Goal: Transaction & Acquisition: Obtain resource

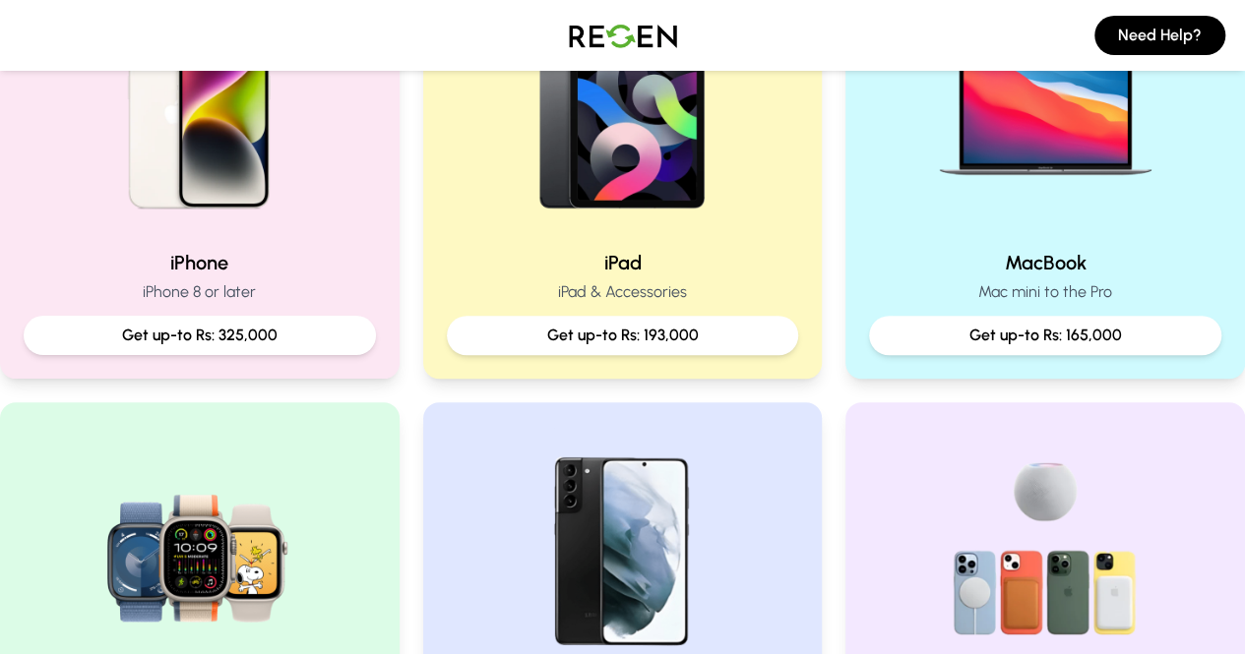
scroll to position [529, 0]
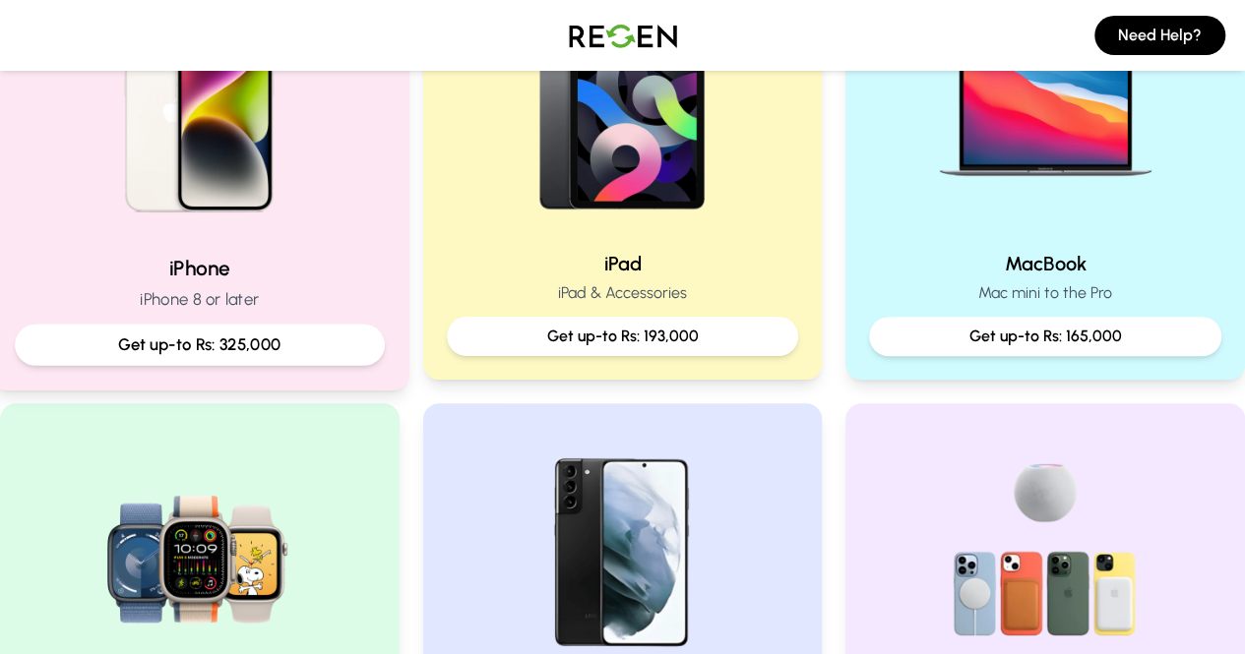
click at [207, 243] on div "iPhone iPhone 8 or later Get up-to Rs: 325,000" at bounding box center [199, 169] width 419 height 442
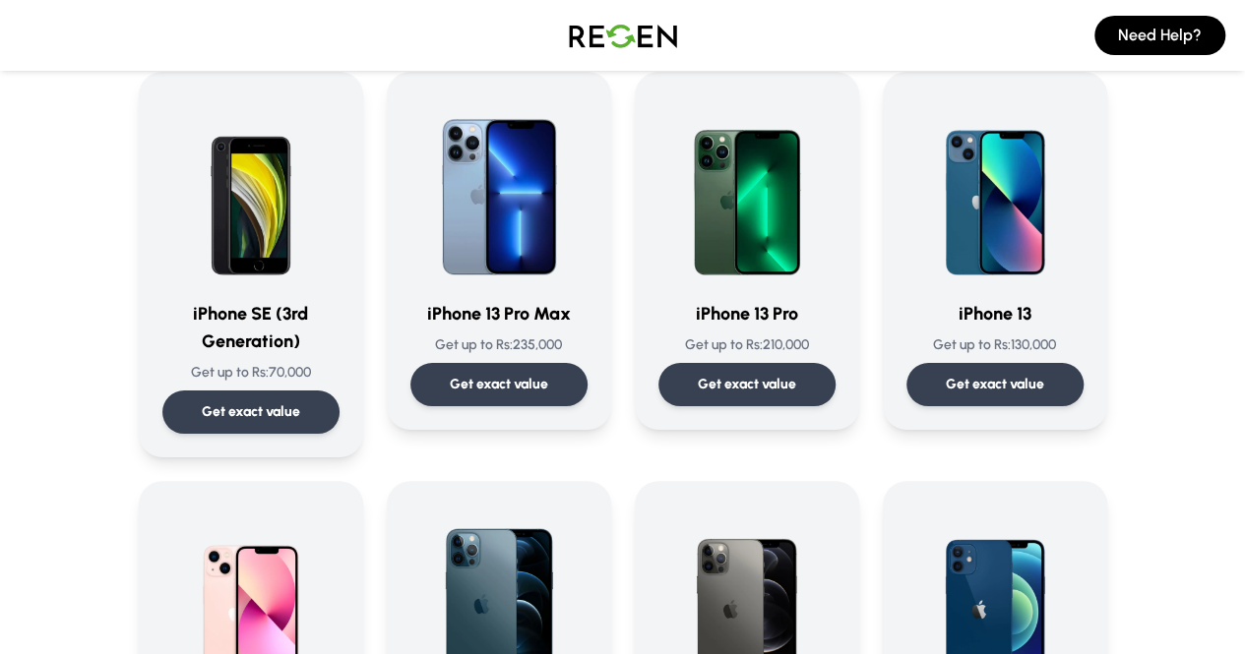
scroll to position [917, 0]
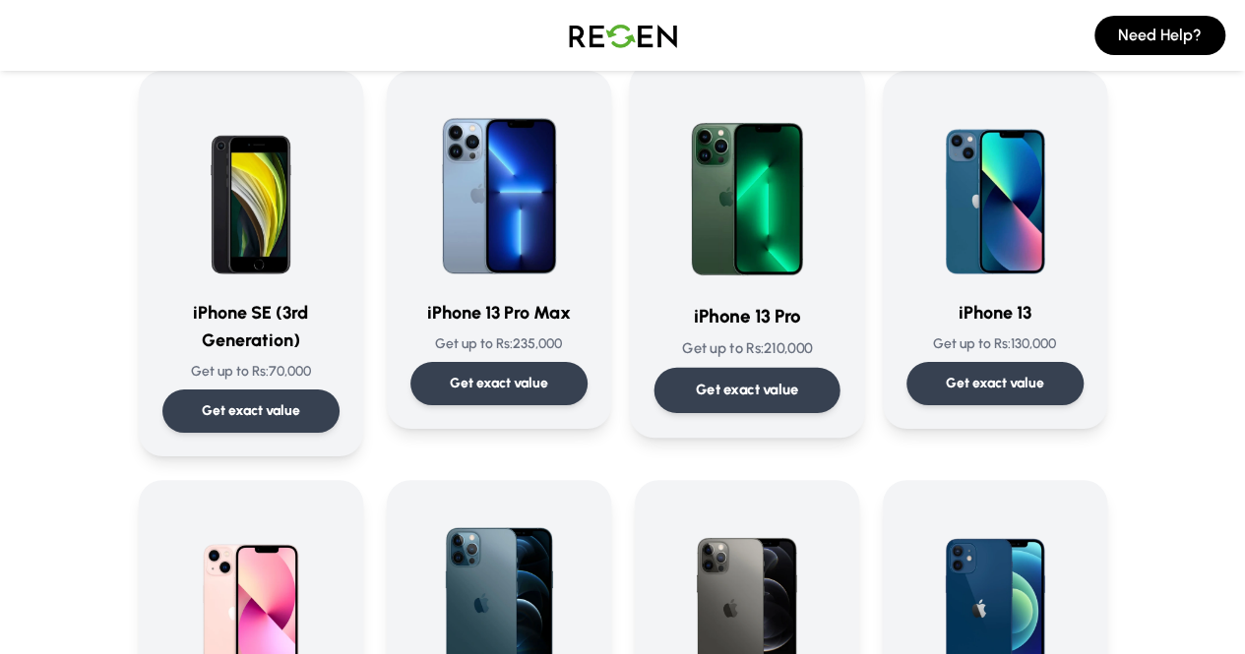
click at [741, 390] on p "Get exact value" at bounding box center [746, 390] width 103 height 21
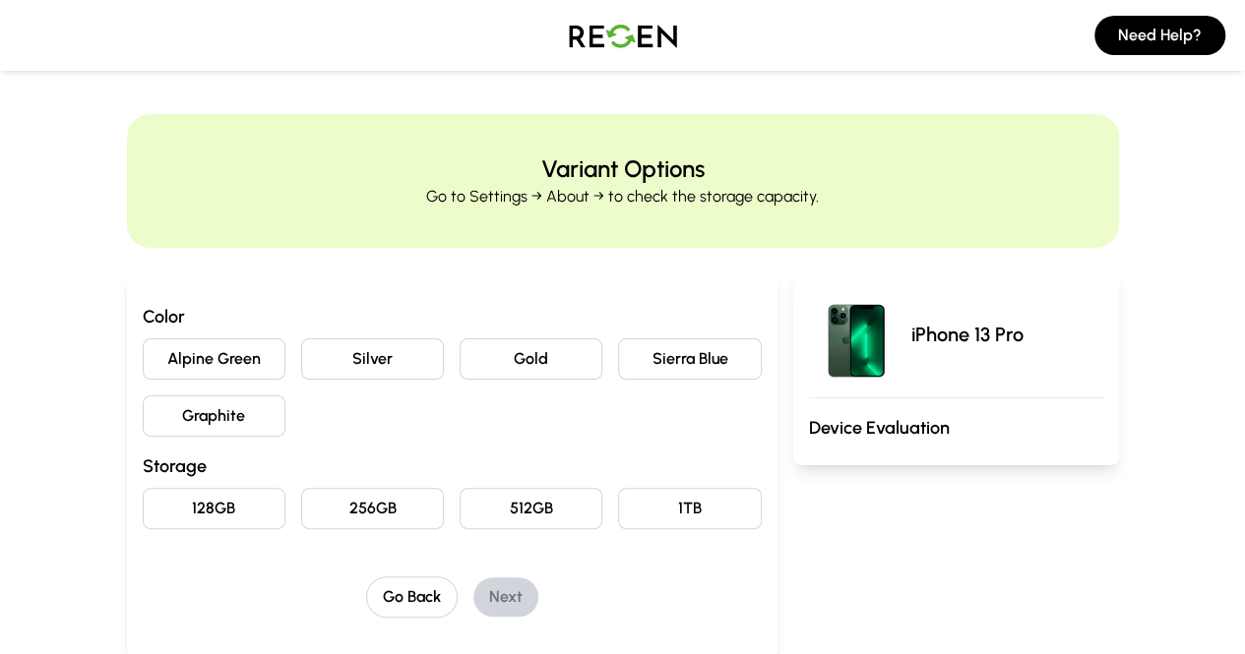
click at [143, 417] on button "Graphite" at bounding box center [214, 416] width 143 height 41
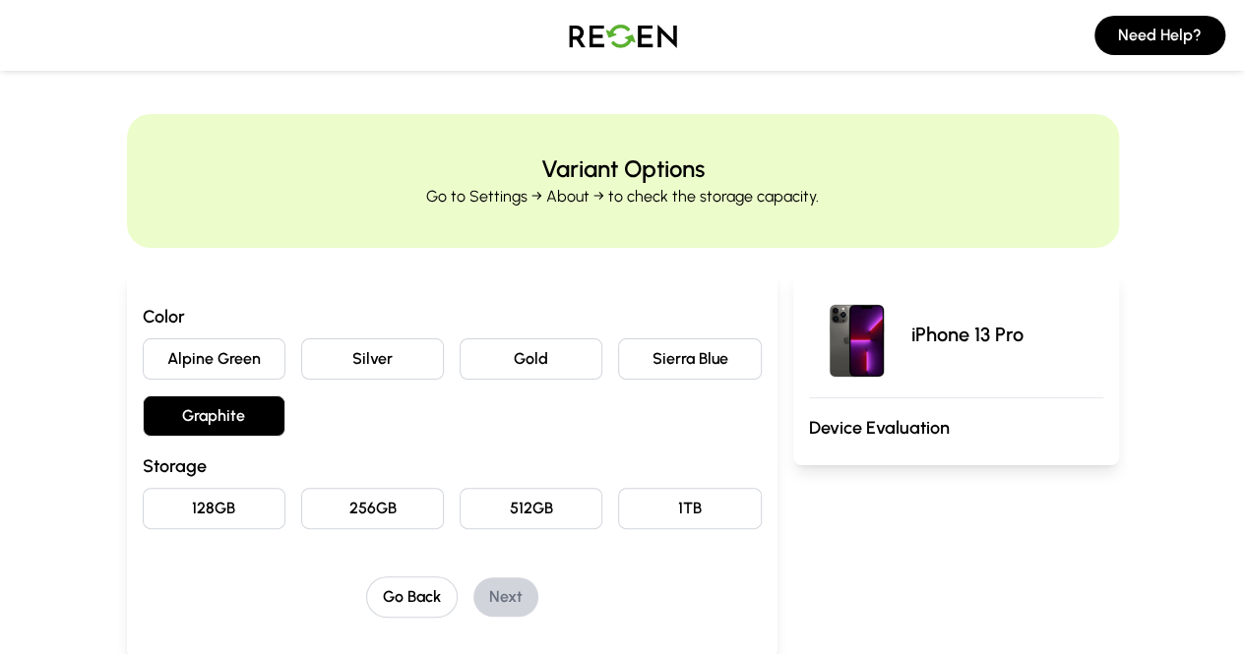
click at [301, 515] on button "256GB" at bounding box center [372, 508] width 143 height 41
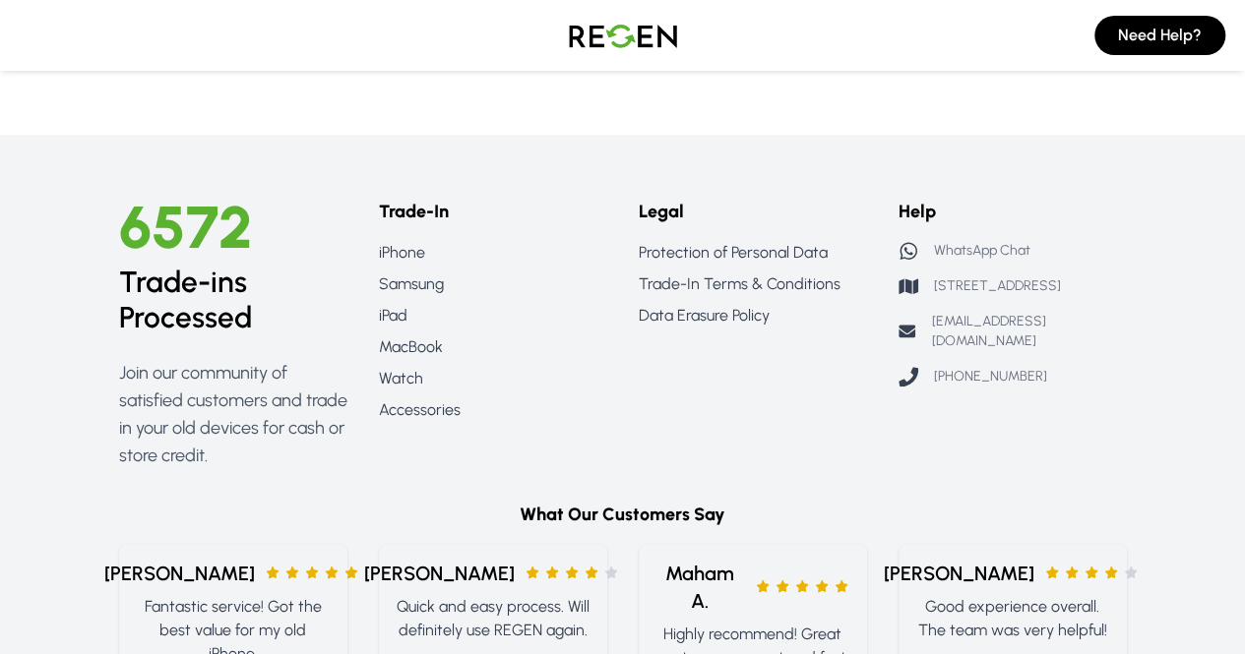
scroll to position [1274, 0]
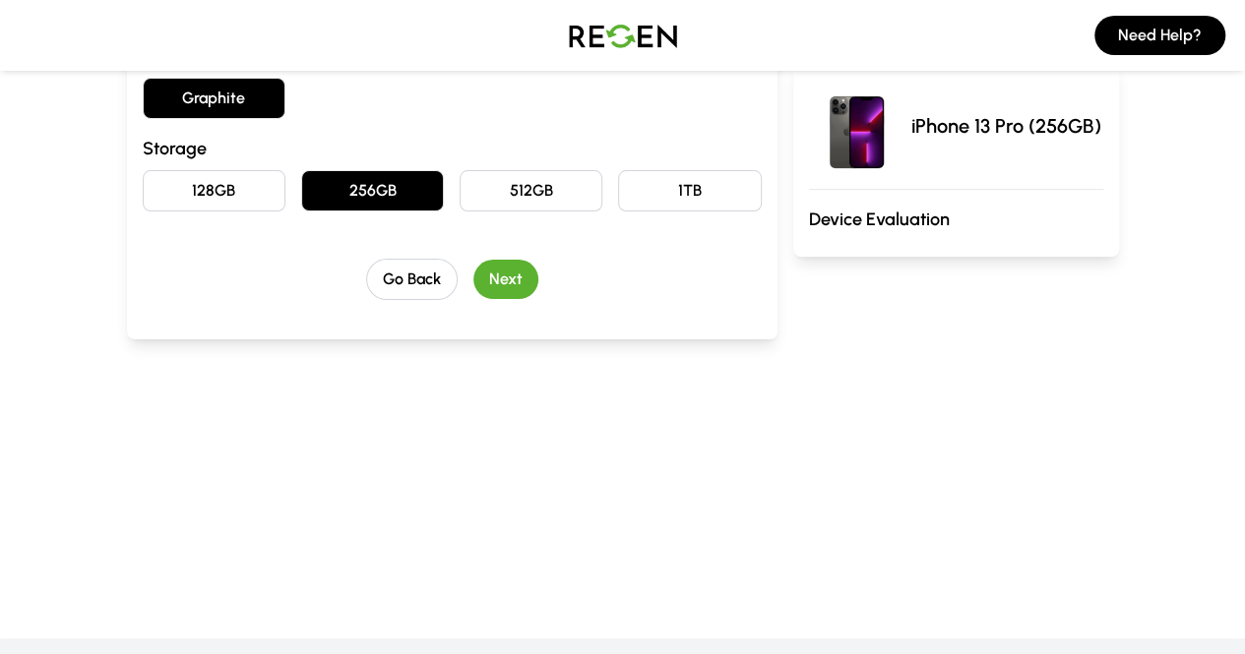
click at [473, 280] on button "Next" at bounding box center [505, 279] width 65 height 39
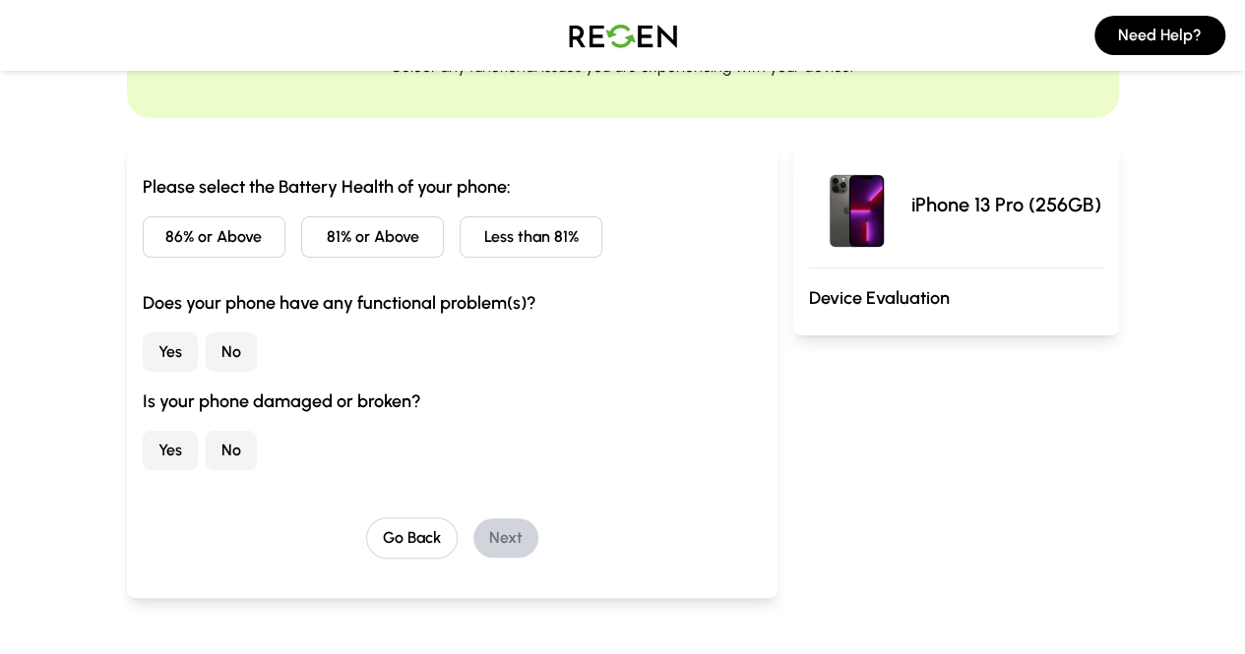
scroll to position [107, 0]
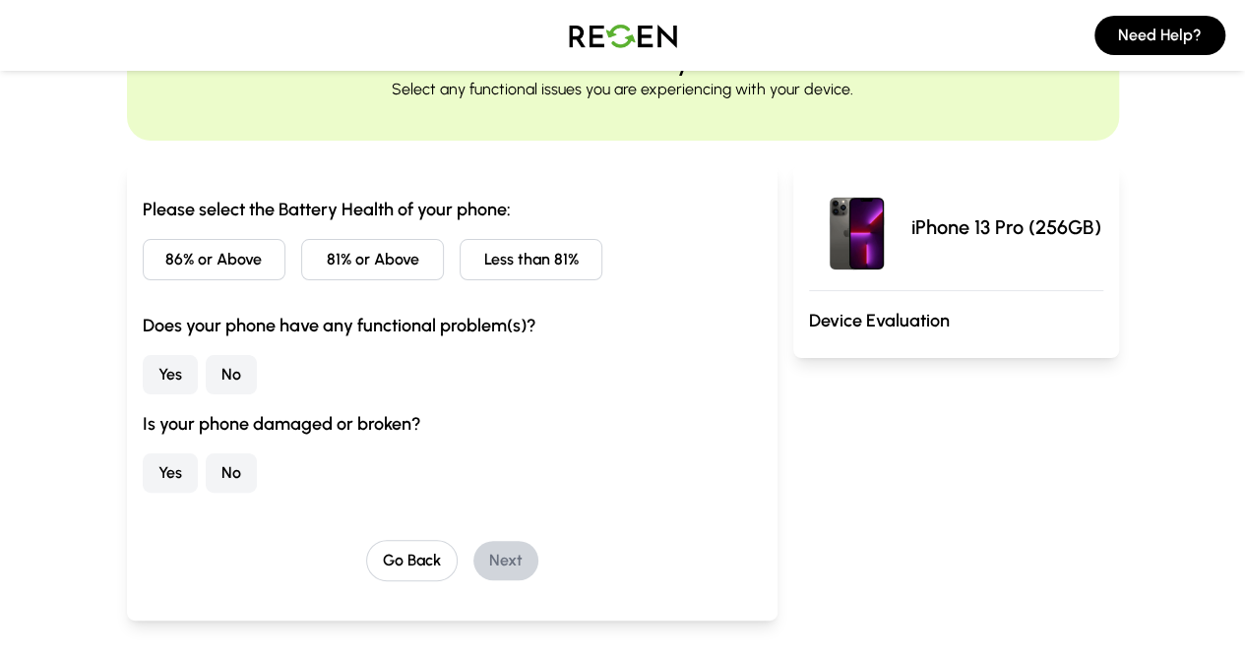
click at [318, 251] on button "81% or Above" at bounding box center [372, 259] width 143 height 41
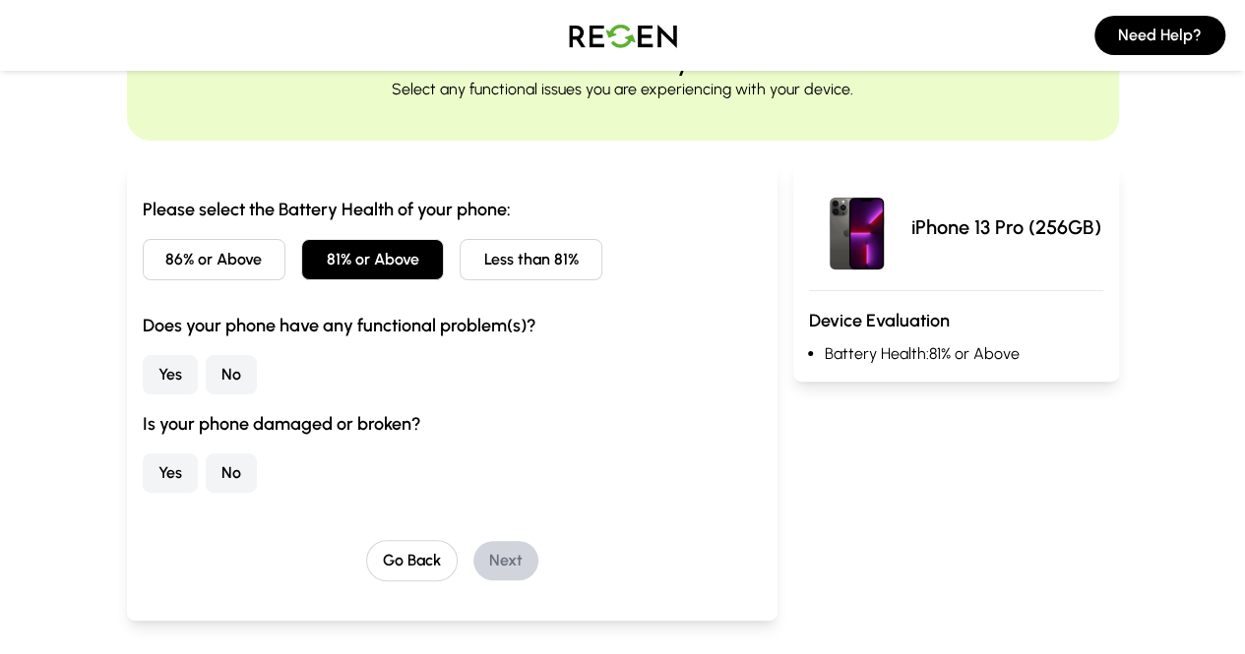
click at [143, 369] on button "Yes" at bounding box center [170, 374] width 55 height 39
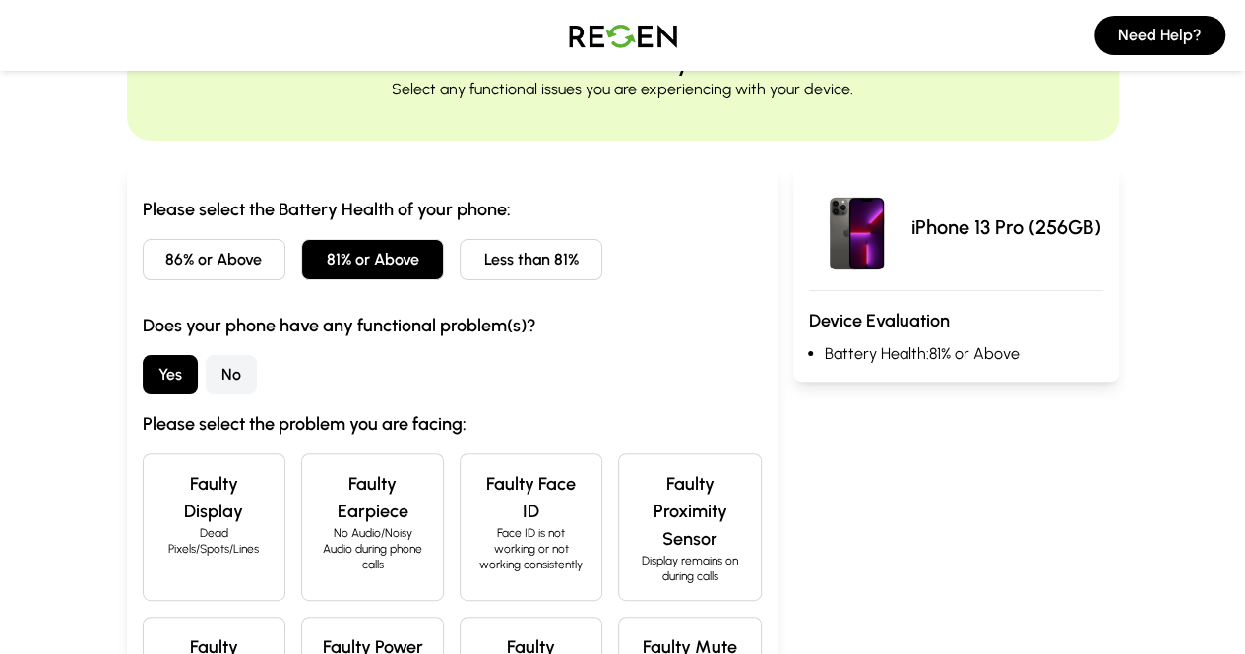
click at [206, 375] on button "No" at bounding box center [231, 374] width 51 height 39
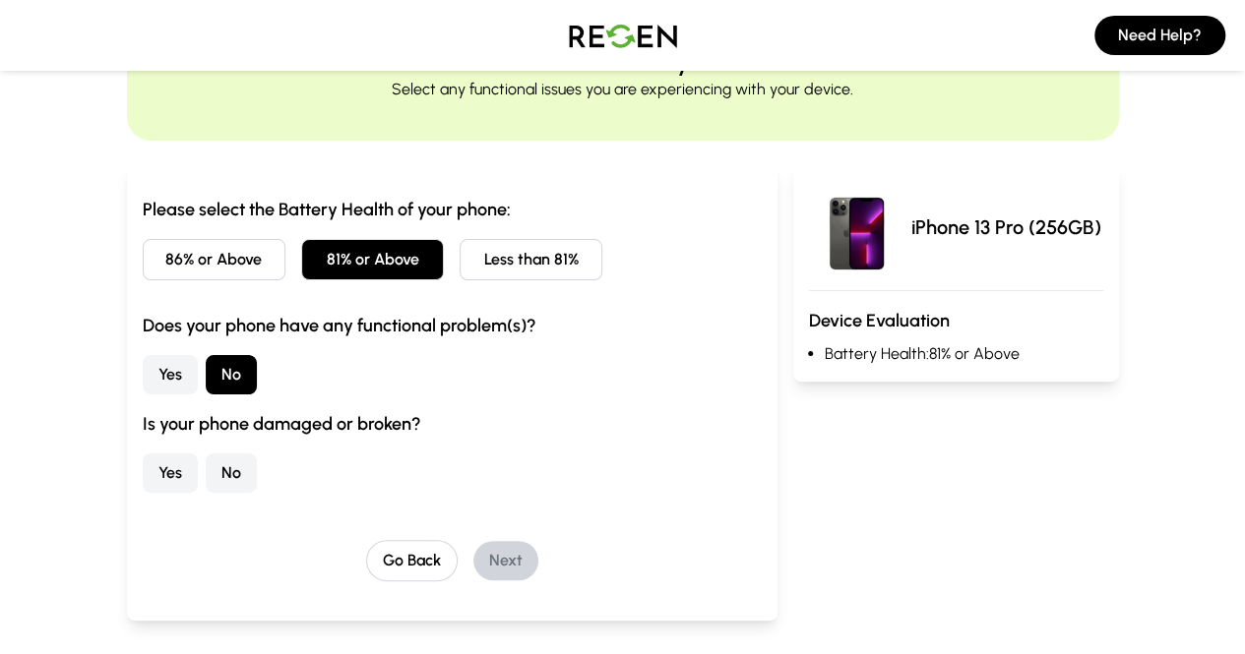
click at [260, 377] on div "Yes No" at bounding box center [452, 374] width 619 height 39
click at [206, 468] on button "No" at bounding box center [231, 473] width 51 height 39
click at [473, 559] on button "Next" at bounding box center [505, 560] width 65 height 39
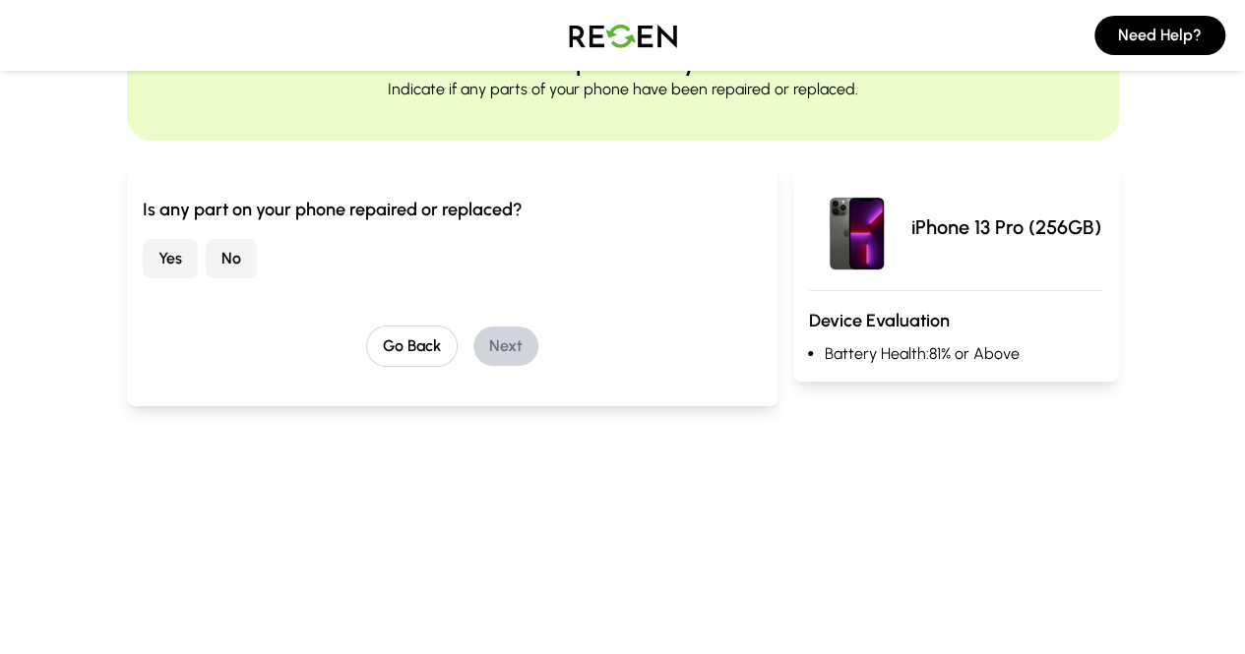
click at [206, 254] on button "No" at bounding box center [231, 258] width 51 height 39
click at [473, 334] on button "Next" at bounding box center [505, 346] width 65 height 39
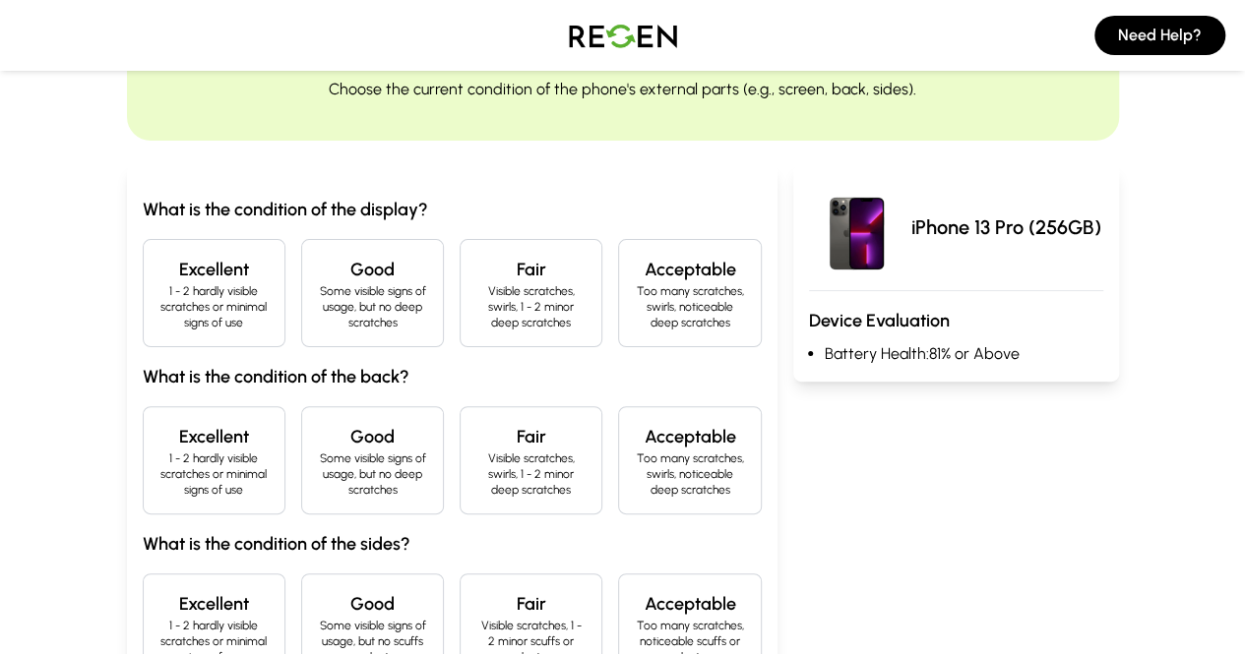
click at [159, 275] on h4 "Excellent" at bounding box center [213, 270] width 109 height 28
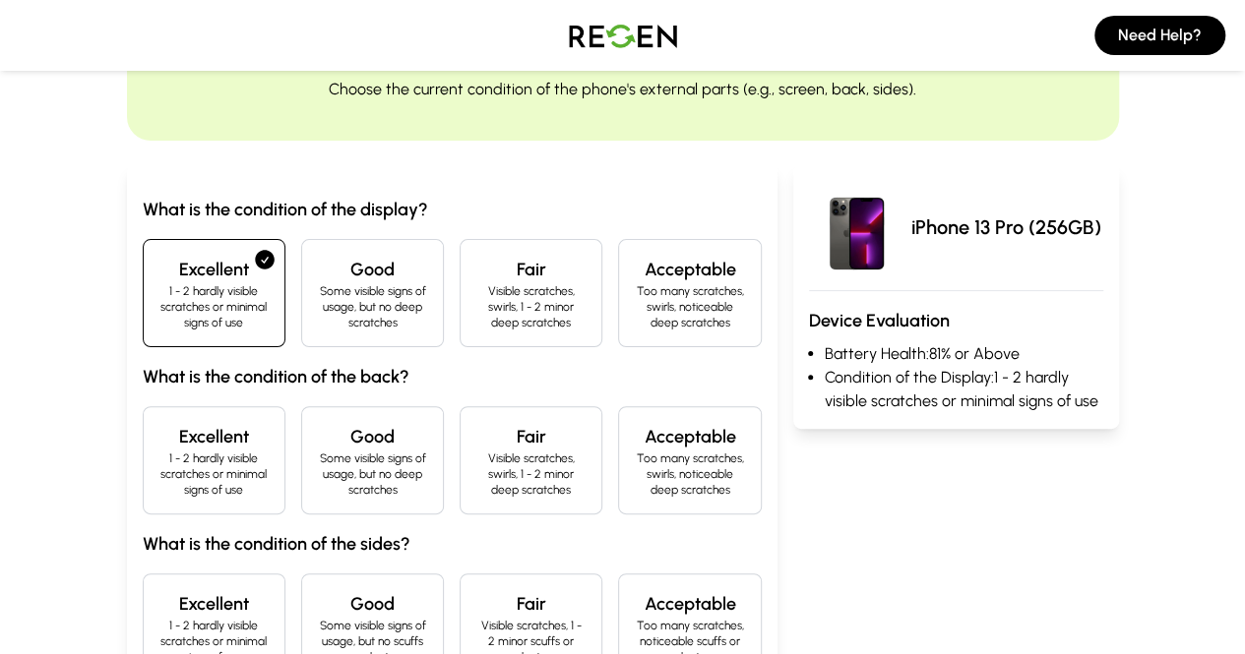
scroll to position [185, 0]
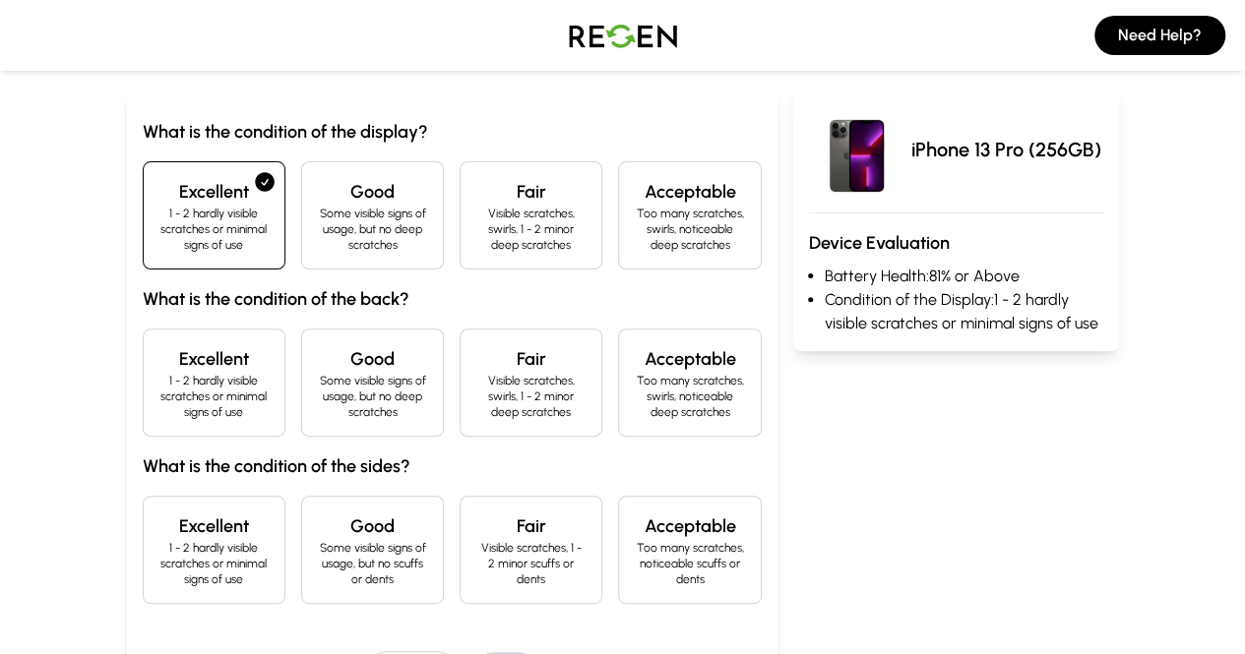
click at [159, 373] on p "1 - 2 hardly visible scratches or minimal signs of use" at bounding box center [213, 396] width 109 height 47
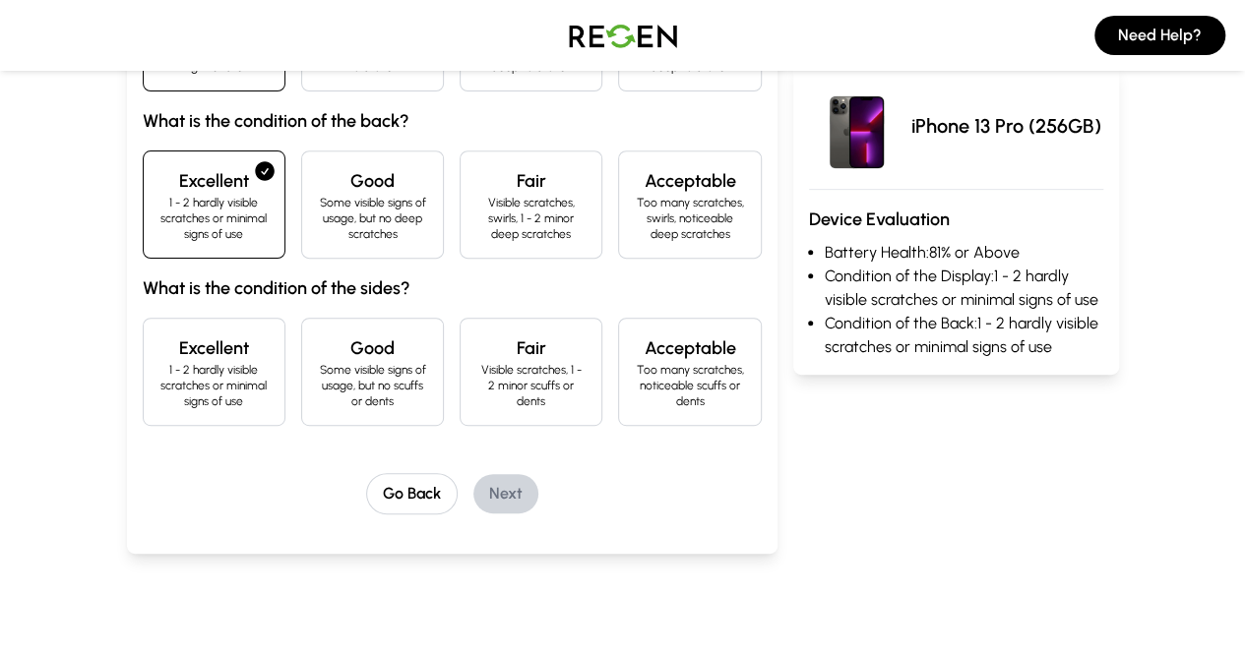
scroll to position [365, 0]
click at [159, 333] on h4 "Excellent" at bounding box center [213, 347] width 109 height 28
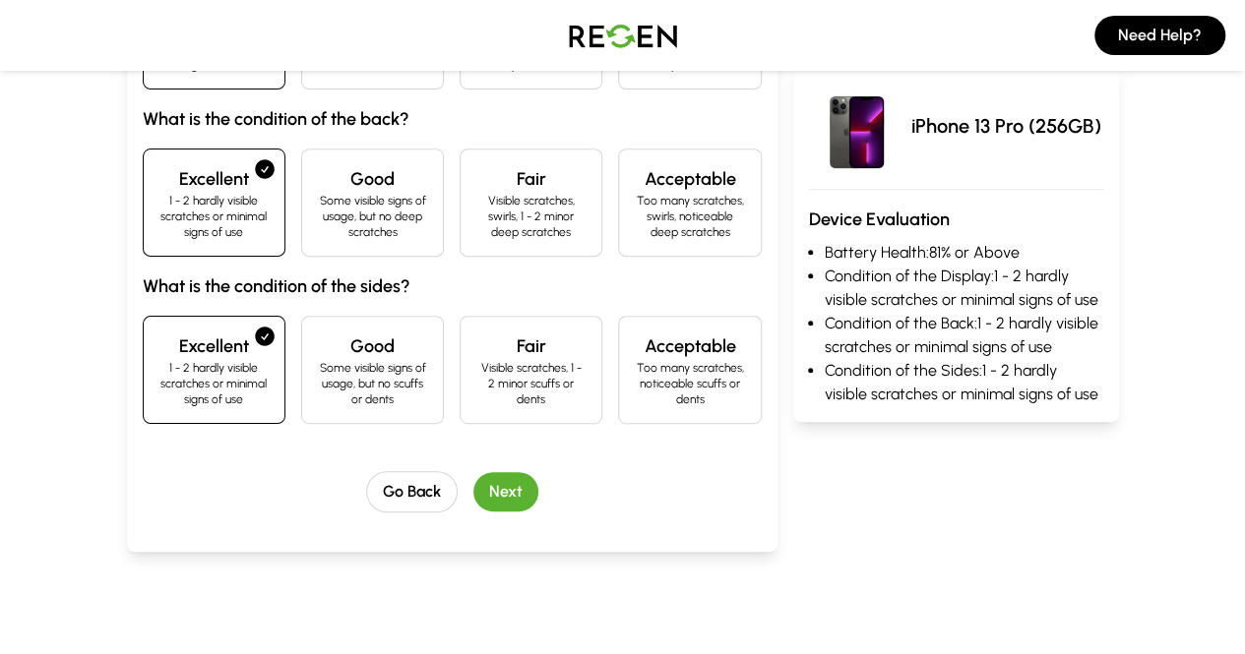
click at [473, 472] on button "Next" at bounding box center [505, 491] width 65 height 39
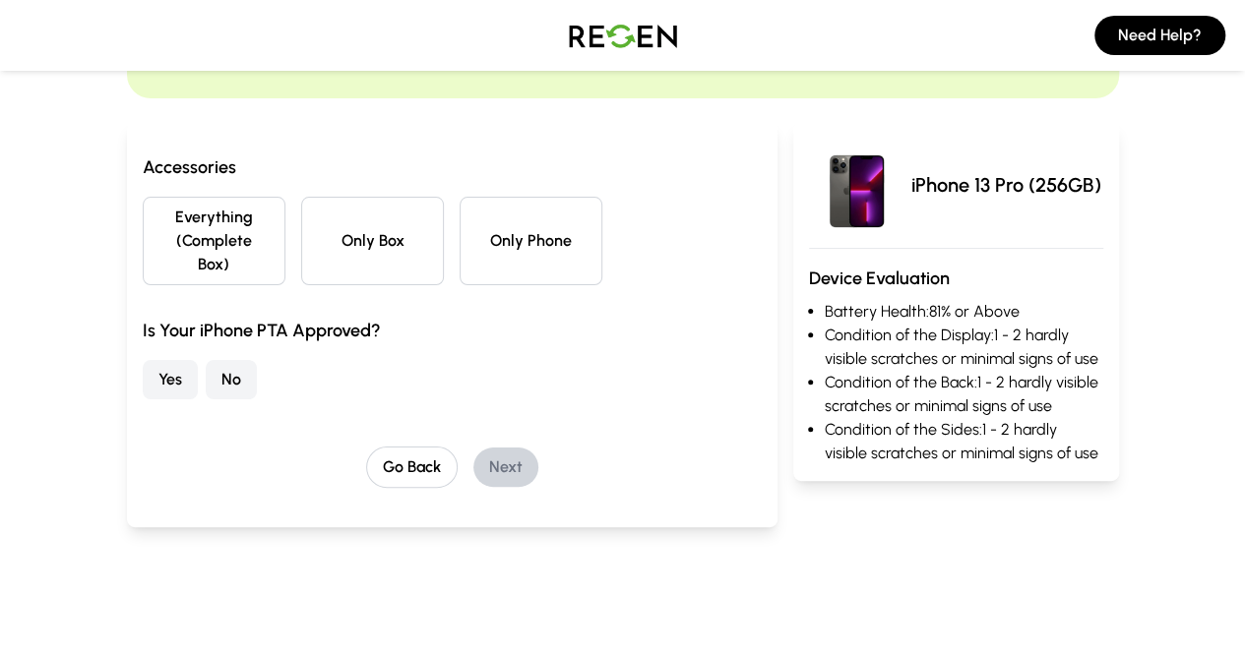
click at [143, 212] on button "Everything (Complete Box)" at bounding box center [214, 241] width 143 height 89
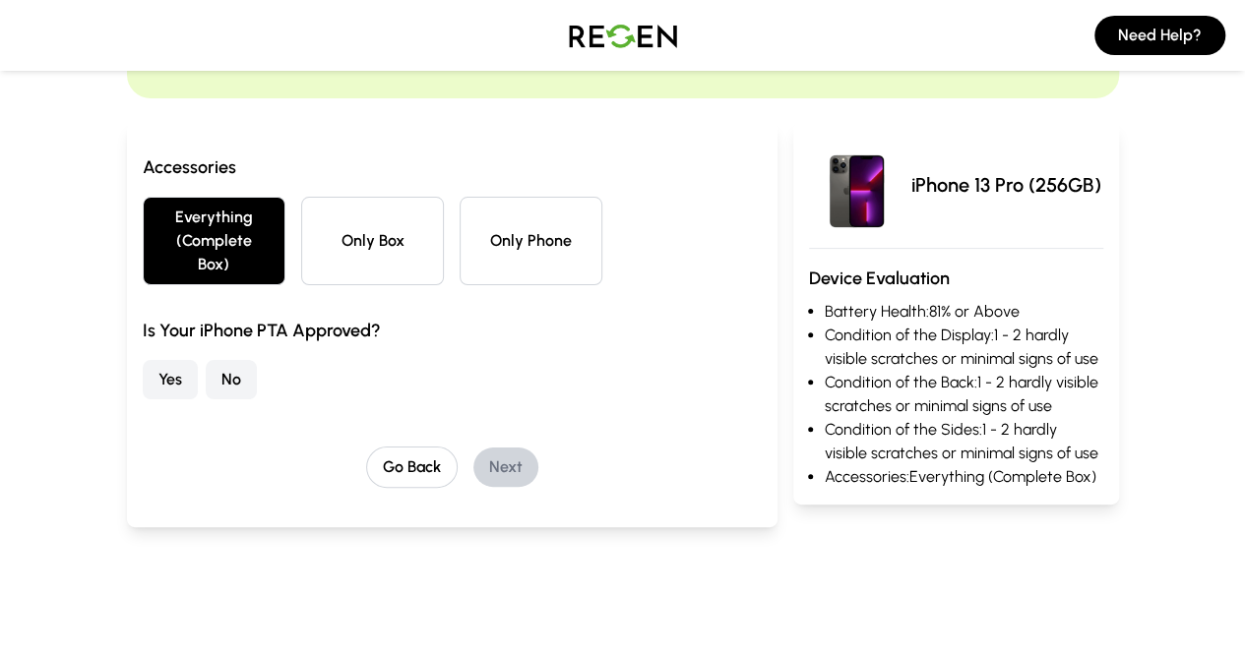
click at [143, 360] on button "Yes" at bounding box center [170, 379] width 55 height 39
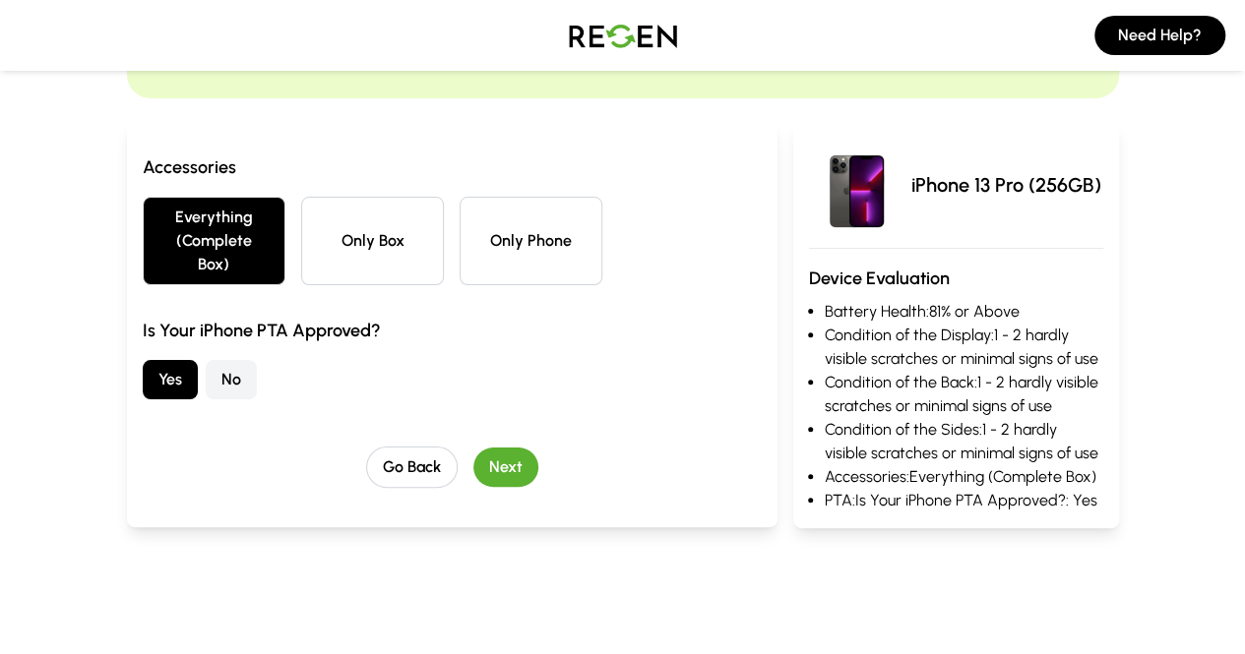
click at [473, 448] on button "Next" at bounding box center [505, 467] width 65 height 39
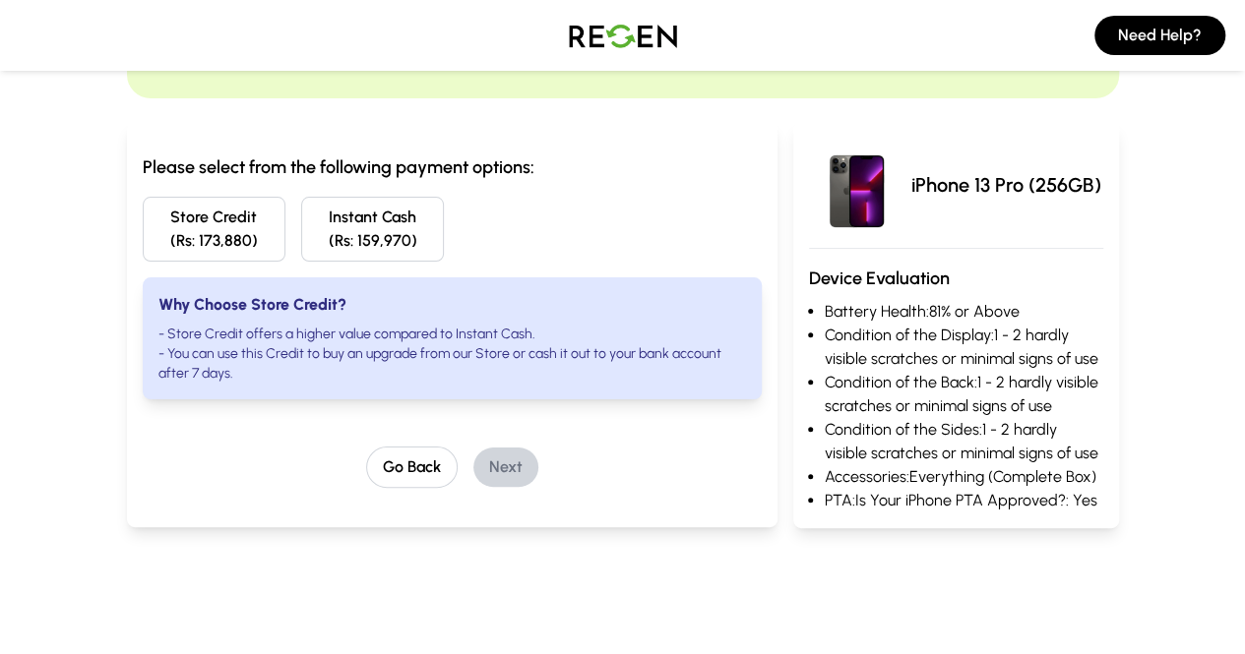
click at [187, 243] on button "Store Credit (Rs: 173,880)" at bounding box center [214, 229] width 143 height 65
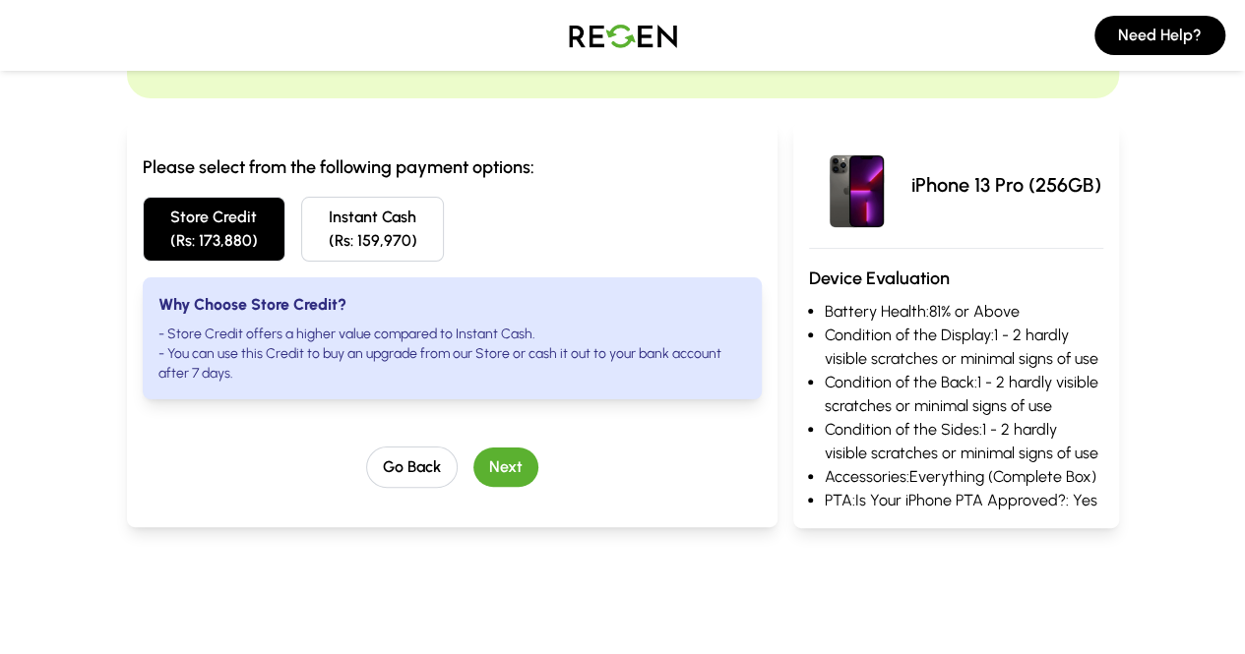
click at [473, 448] on button "Next" at bounding box center [505, 467] width 65 height 39
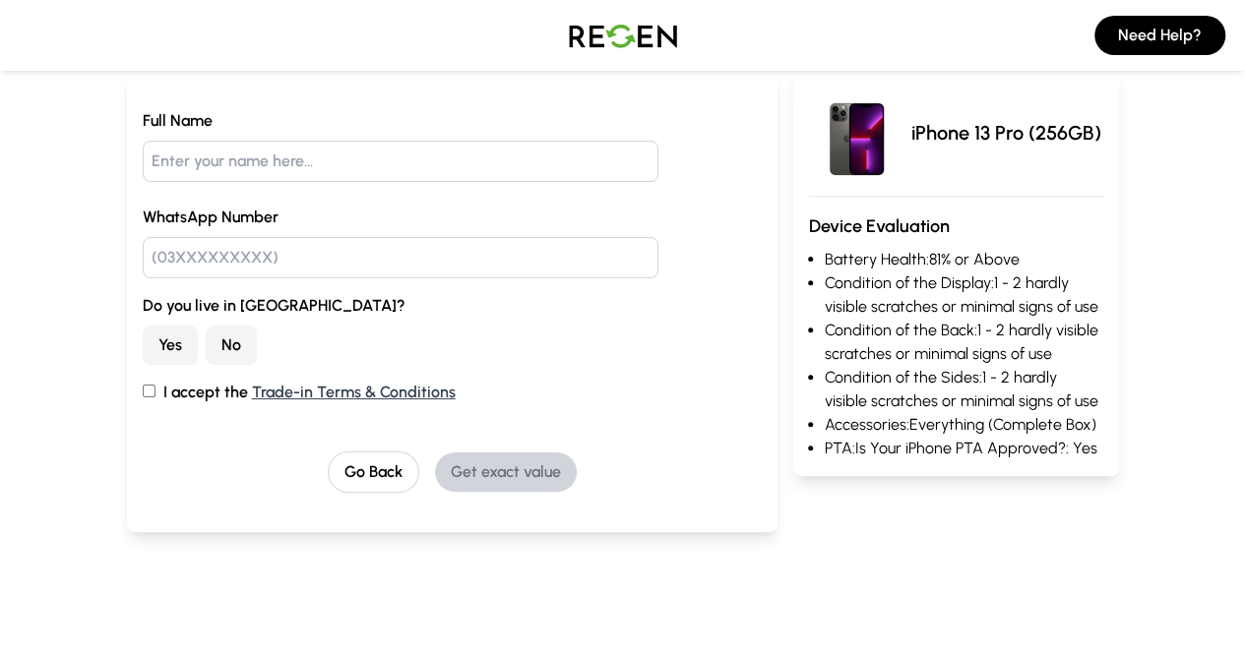
scroll to position [168, 0]
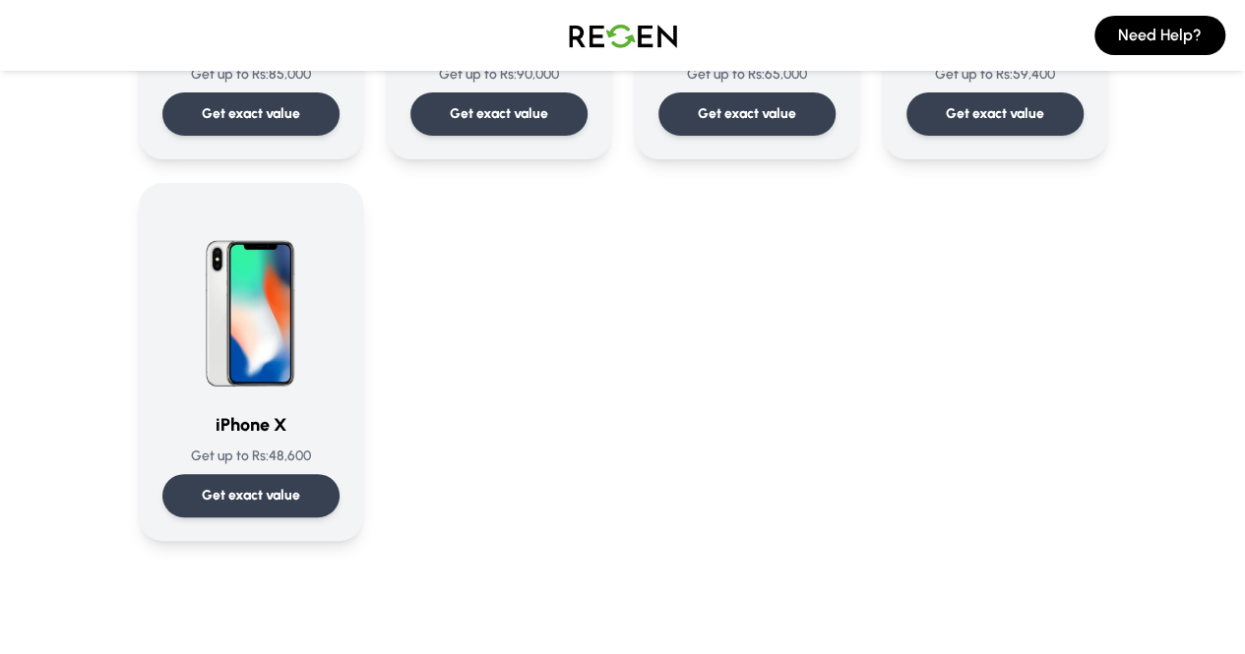
scroll to position [2391, 0]
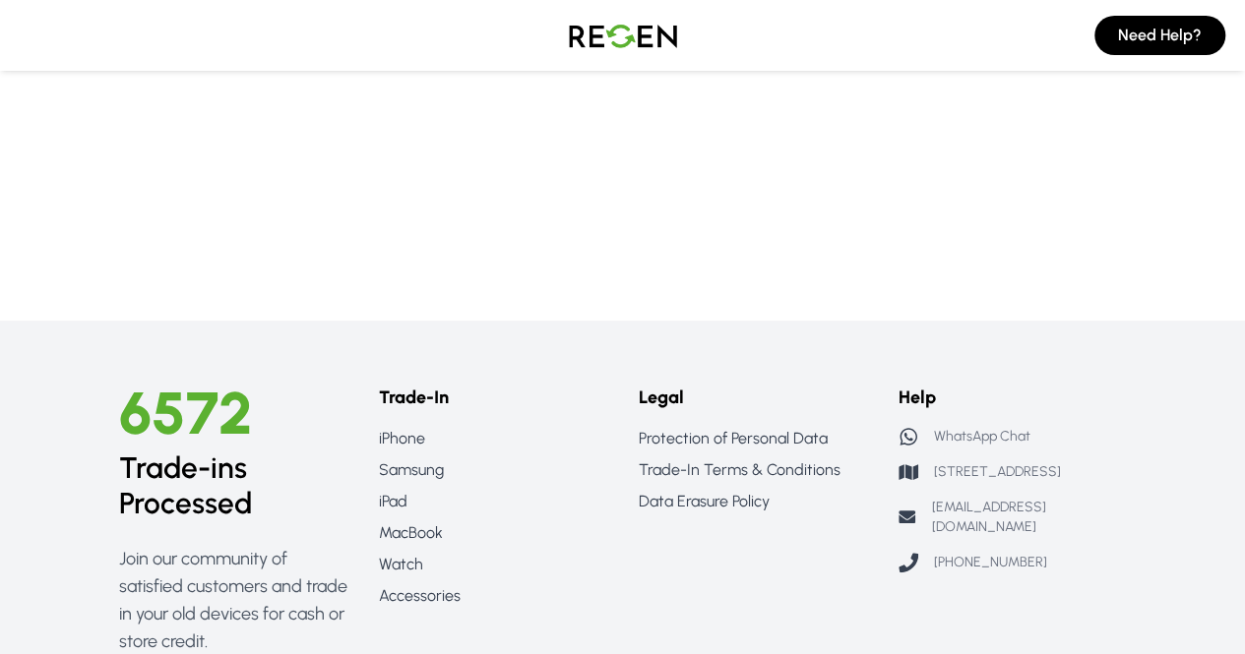
scroll to position [321, 0]
